Goal: Find contact information: Find contact information

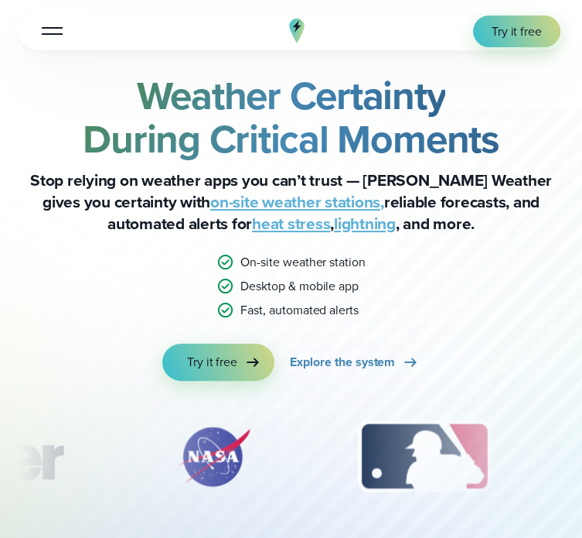
click at [52, 31] on div at bounding box center [52, 31] width 21 height 2
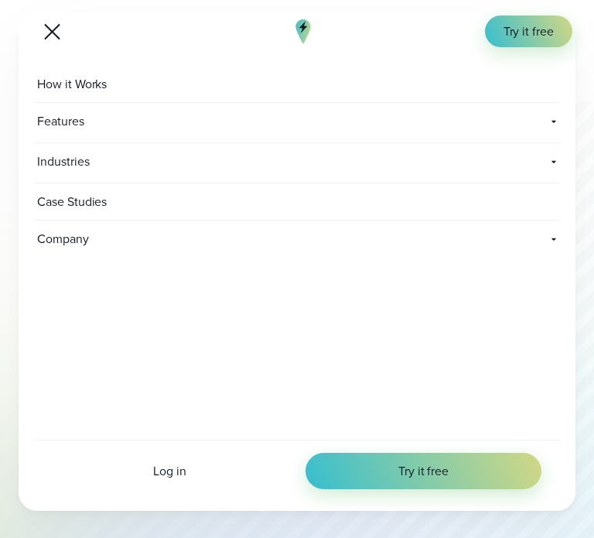
click at [51, 30] on div at bounding box center [52, 31] width 16 height 16
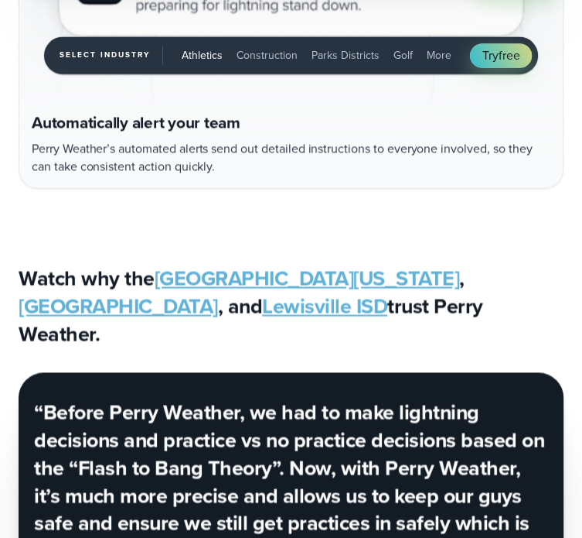
scroll to position [6553, 0]
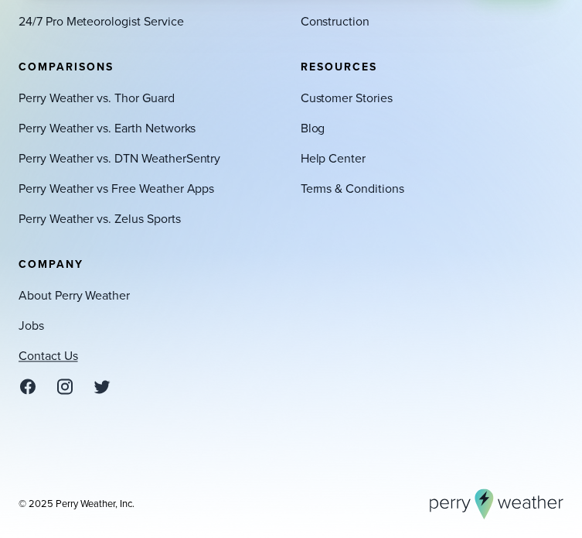
click at [56, 364] on link "Contact Us" at bounding box center [49, 356] width 60 height 18
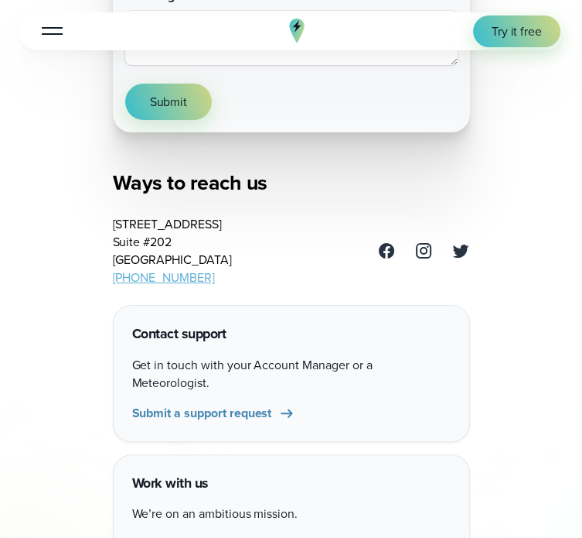
scroll to position [696, 0]
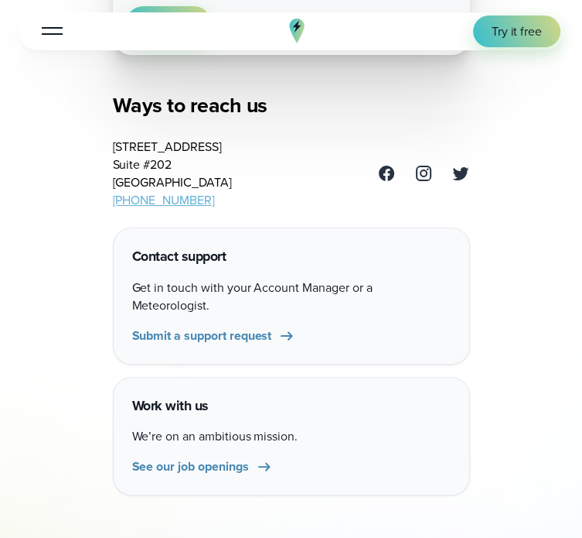
click at [169, 203] on link "(469) 546-5082" at bounding box center [164, 200] width 102 height 18
